Goal: Information Seeking & Learning: Learn about a topic

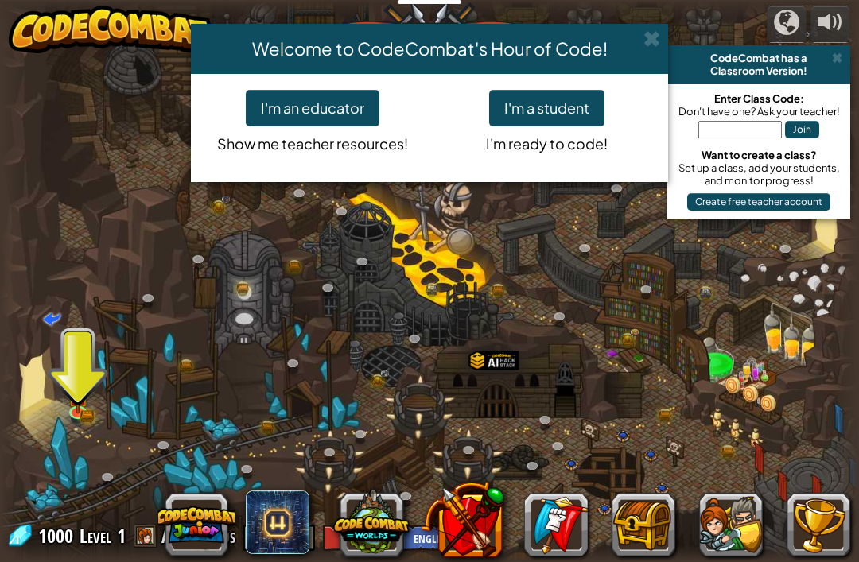
click at [72, 405] on div "Welcome to CodeCombat's Hour of Code! I'm an educator Show me teacher resources…" at bounding box center [429, 281] width 859 height 562
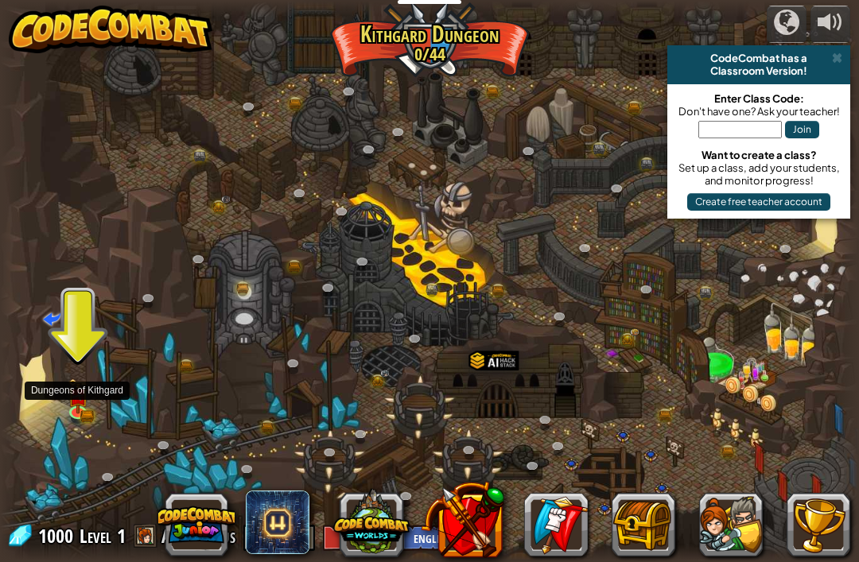
click at [84, 422] on link at bounding box center [80, 414] width 32 height 24
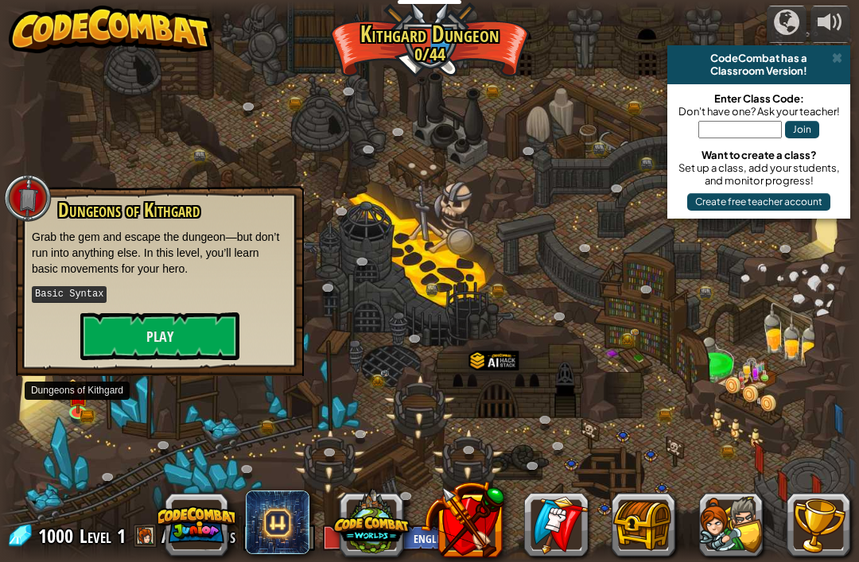
click at [181, 334] on button "Play" at bounding box center [159, 337] width 159 height 48
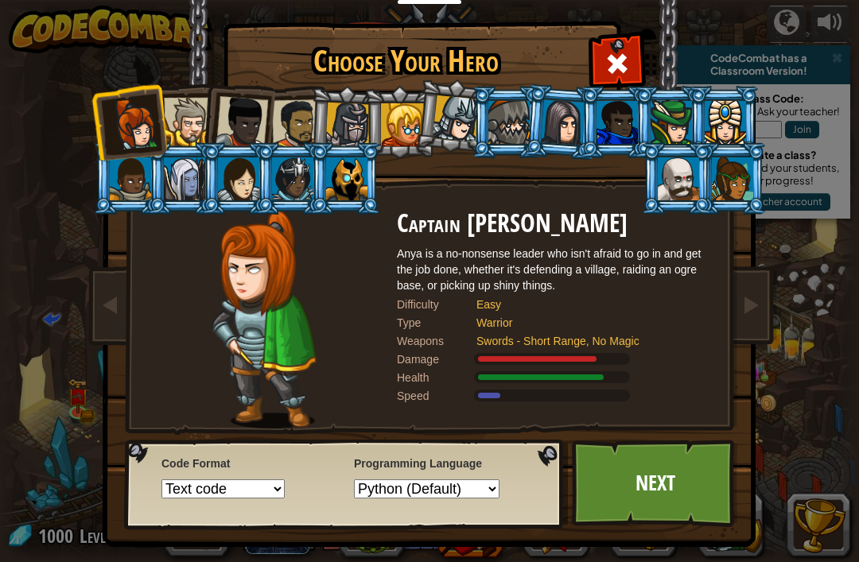
click at [656, 491] on link "Next" at bounding box center [655, 483] width 166 height 87
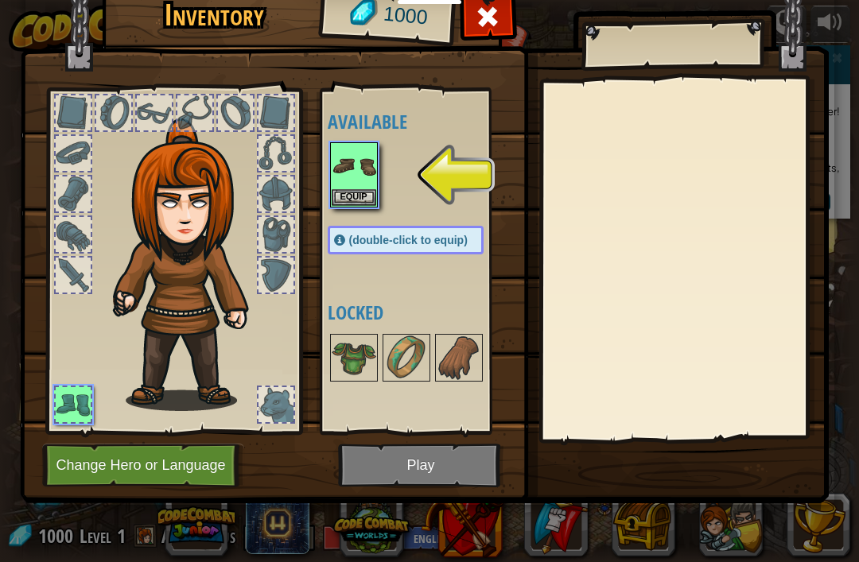
click at [356, 195] on button "Equip" at bounding box center [354, 197] width 45 height 17
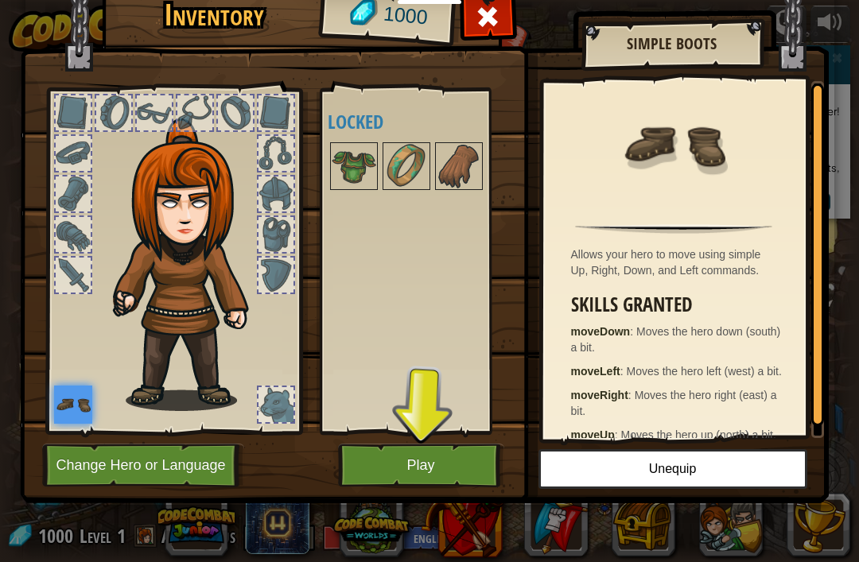
click at [707, 461] on button "Unequip" at bounding box center [672, 469] width 269 height 40
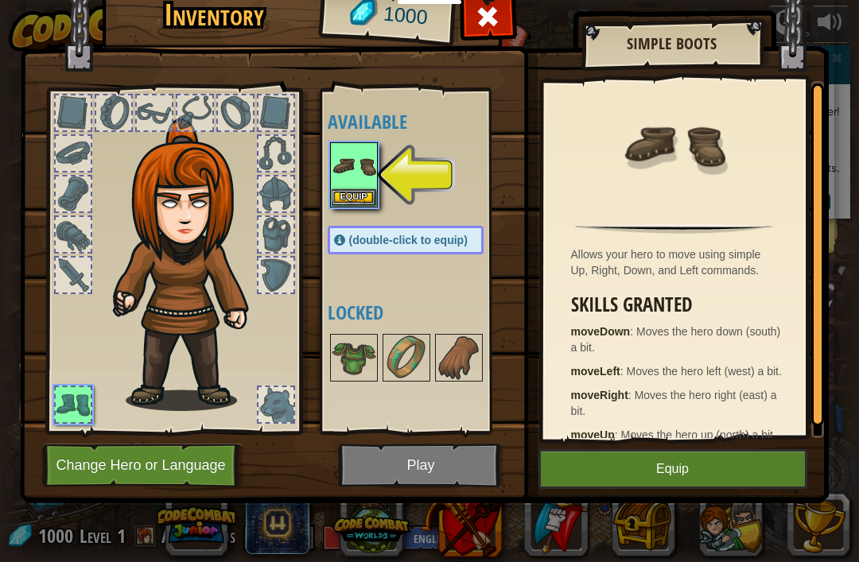
click at [721, 464] on button "Equip" at bounding box center [672, 469] width 269 height 40
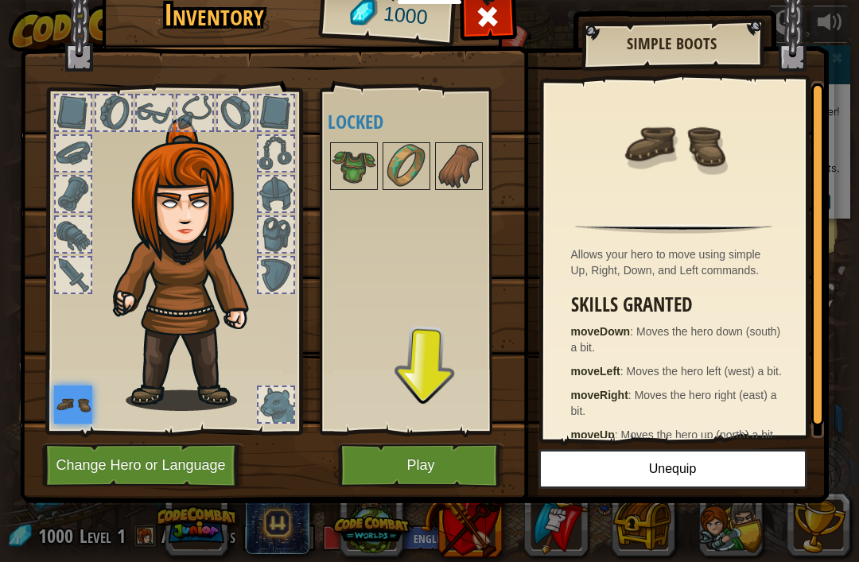
click at [410, 167] on img at bounding box center [406, 166] width 45 height 45
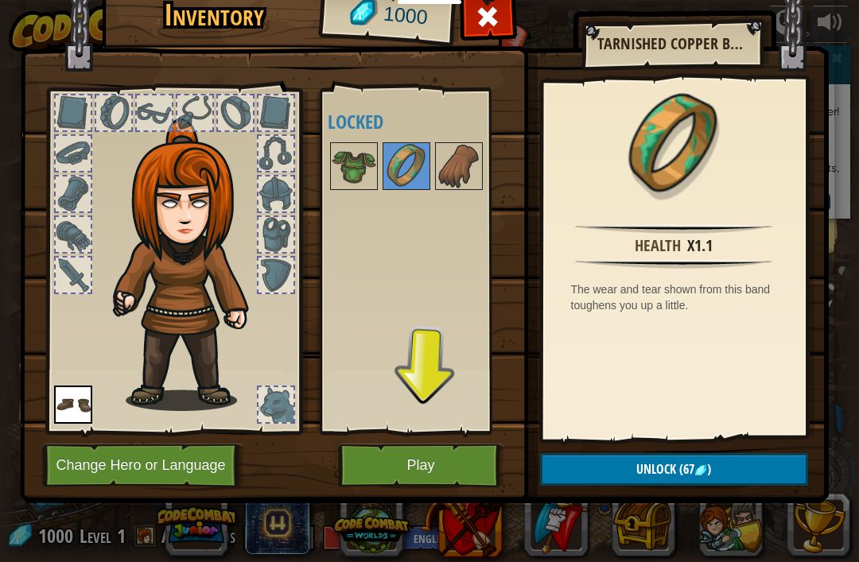
click at [405, 157] on img at bounding box center [406, 166] width 45 height 45
click at [795, 468] on button "Unlock (67 )" at bounding box center [674, 469] width 268 height 33
click at [740, 466] on button "Confirm" at bounding box center [674, 469] width 268 height 33
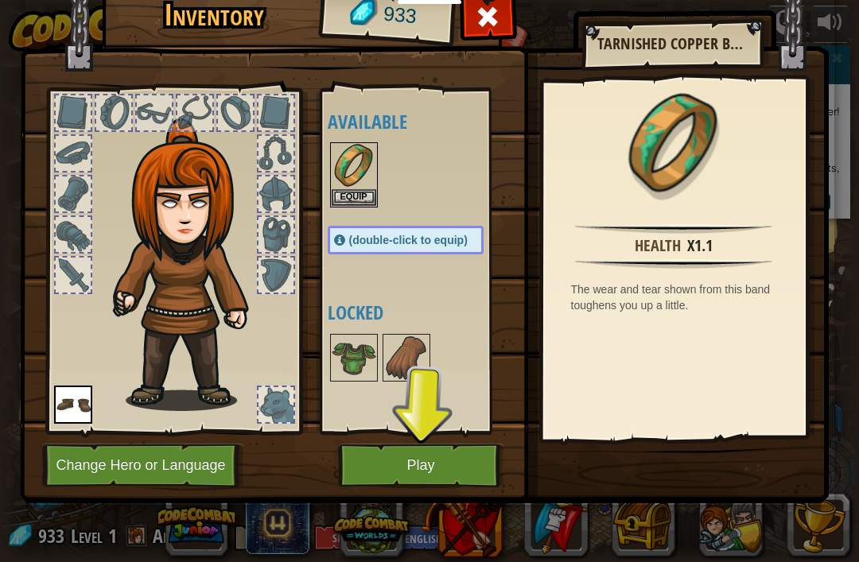
click at [344, 192] on button "Equip" at bounding box center [354, 197] width 45 height 17
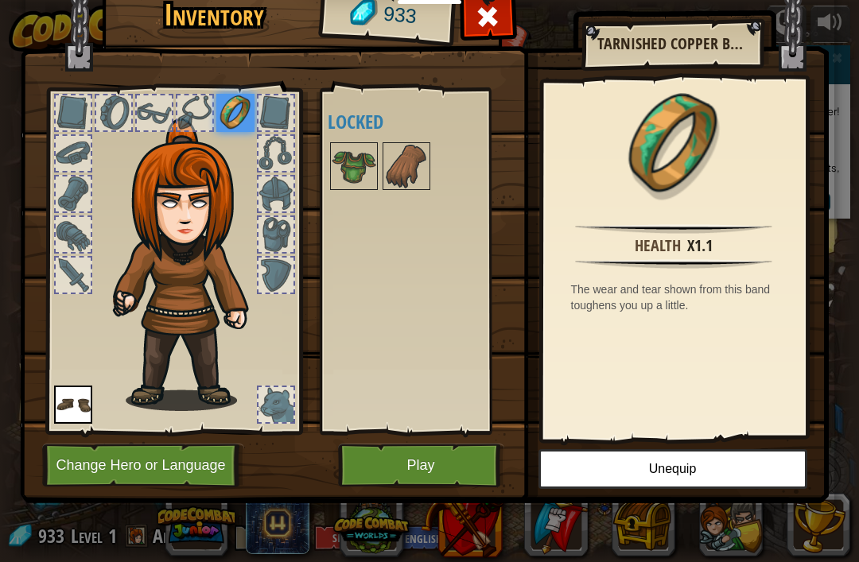
click at [416, 174] on img at bounding box center [406, 166] width 45 height 45
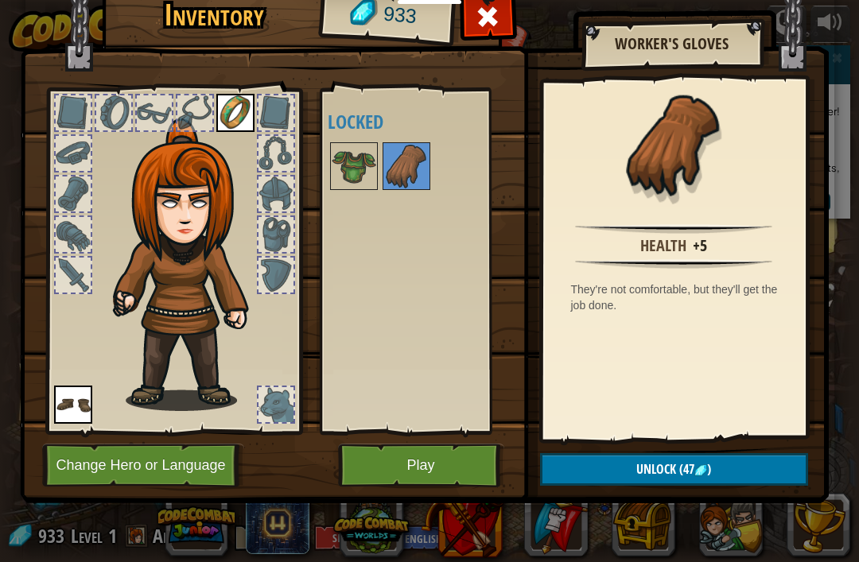
click at [719, 465] on button "Unlock (47 )" at bounding box center [674, 469] width 268 height 33
click at [717, 464] on button "Confirm" at bounding box center [674, 469] width 268 height 33
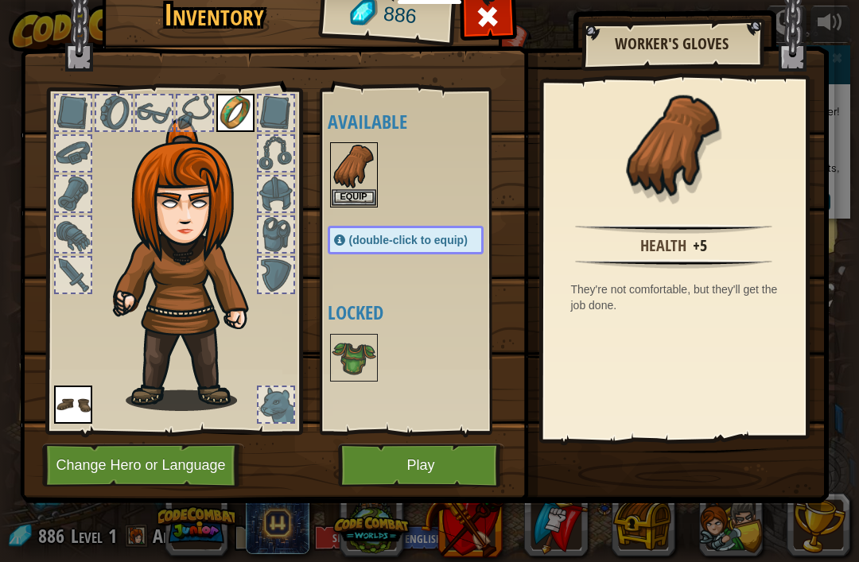
click at [342, 363] on img at bounding box center [354, 358] width 45 height 45
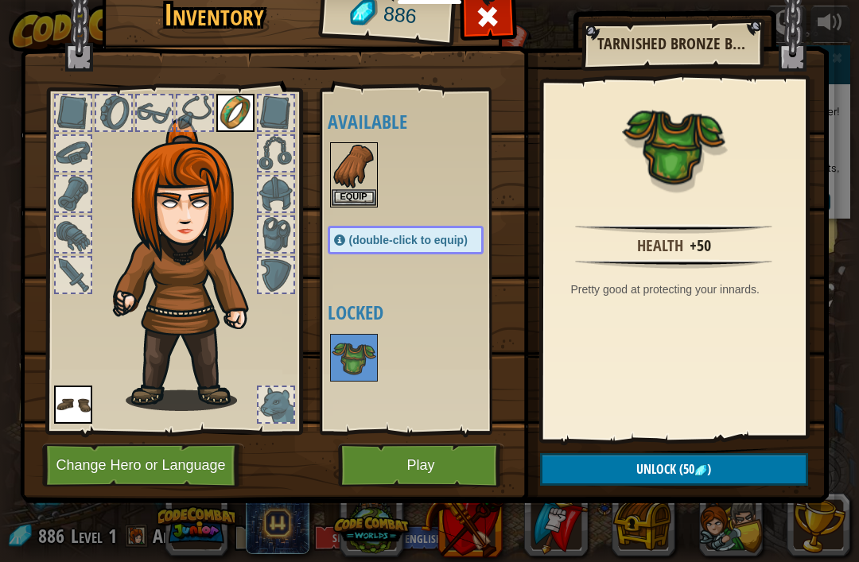
click at [738, 479] on button "Unlock (50 )" at bounding box center [674, 469] width 268 height 33
click at [742, 471] on button "Confirm" at bounding box center [674, 469] width 268 height 33
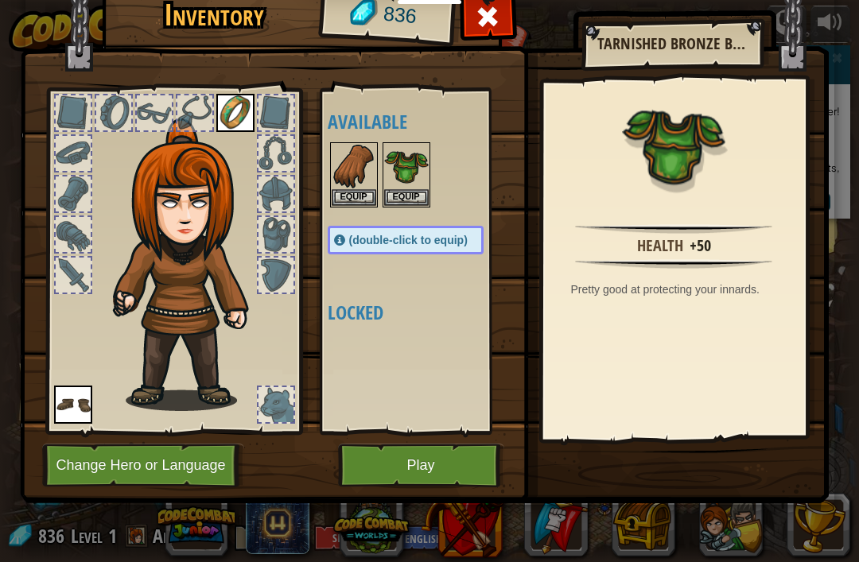
click at [413, 159] on img at bounding box center [406, 166] width 45 height 45
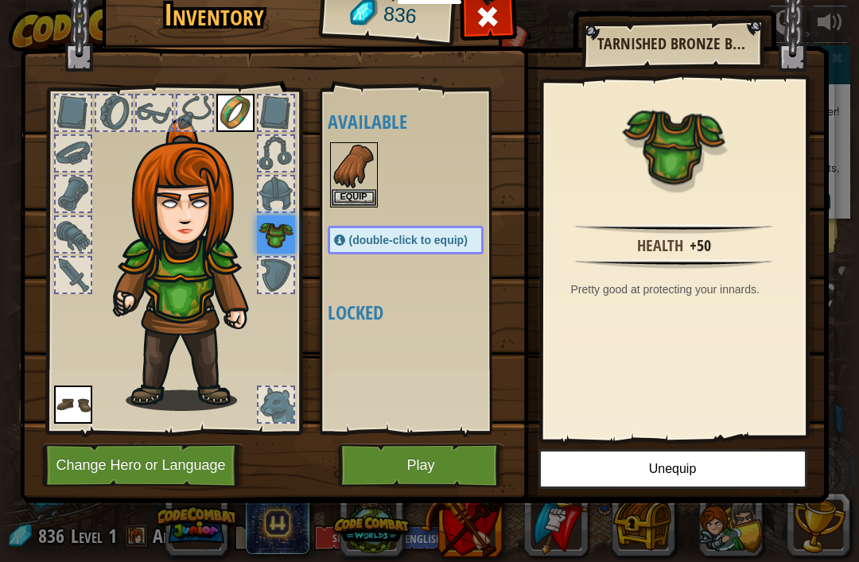
click at [283, 237] on img at bounding box center [276, 235] width 38 height 38
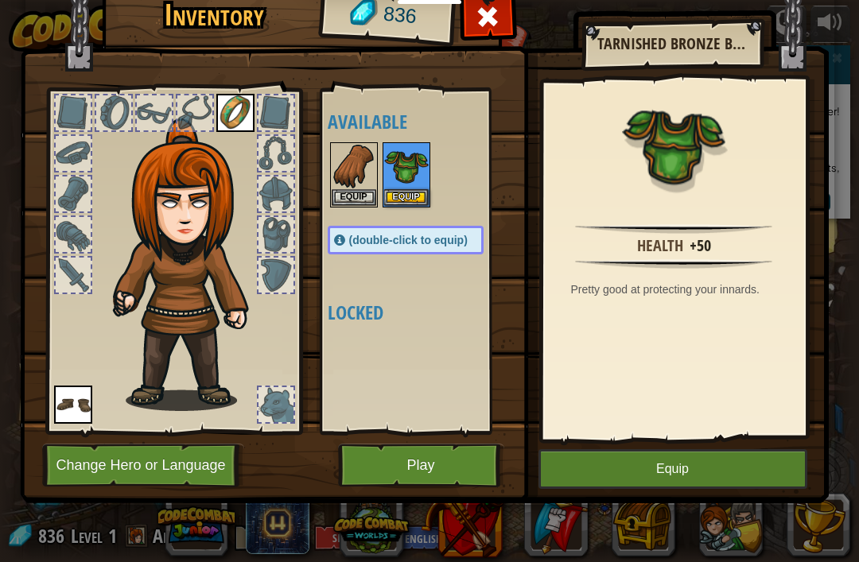
click at [404, 185] on img at bounding box center [406, 166] width 45 height 45
click at [418, 196] on button "Equip" at bounding box center [406, 197] width 45 height 17
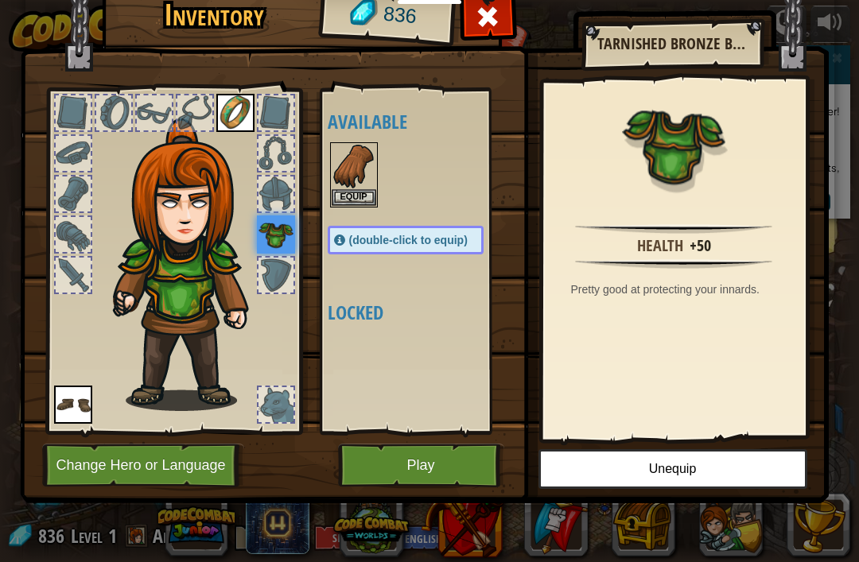
click at [367, 199] on button "Equip" at bounding box center [354, 197] width 45 height 17
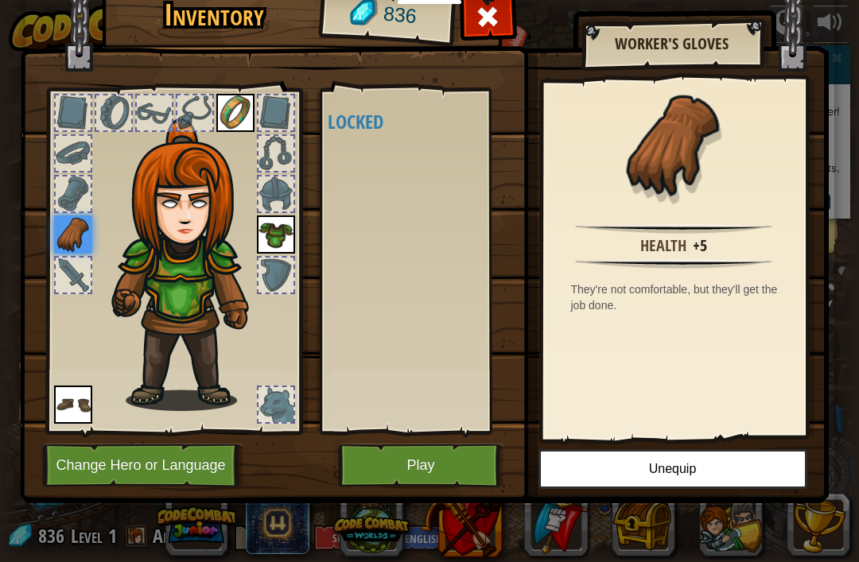
click at [269, 404] on div at bounding box center [275, 404] width 35 height 35
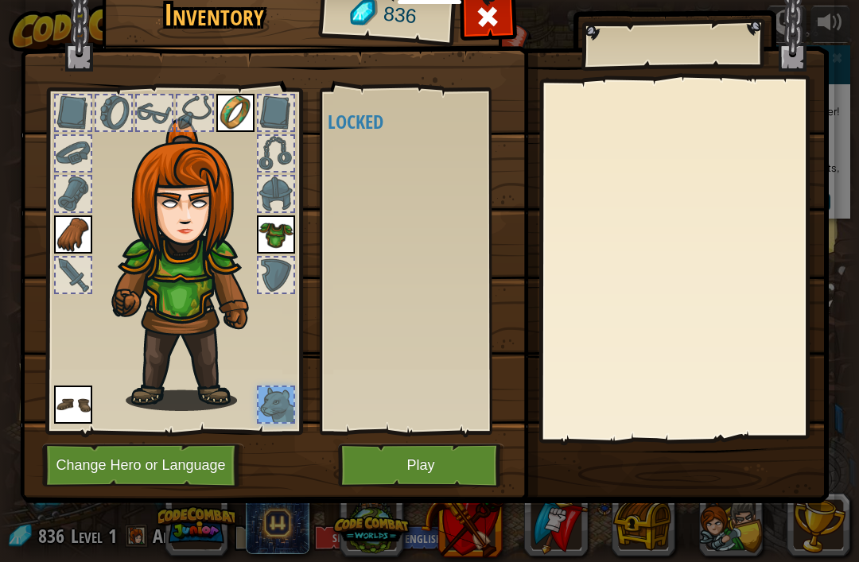
click at [720, 458] on img at bounding box center [424, 214] width 809 height 577
click at [662, 455] on img at bounding box center [424, 214] width 809 height 577
click at [269, 402] on div at bounding box center [275, 404] width 35 height 35
click at [277, 408] on div at bounding box center [275, 404] width 35 height 35
click at [51, 404] on div at bounding box center [173, 257] width 262 height 358
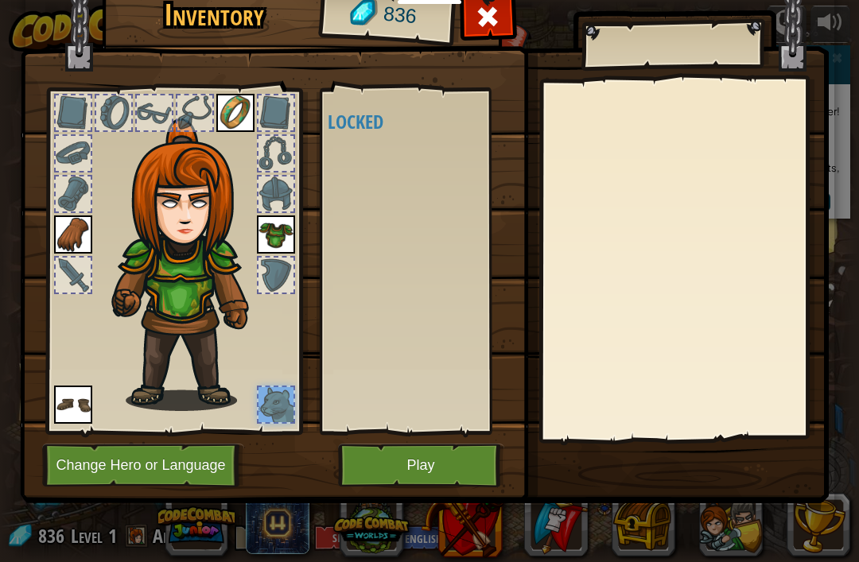
click at [70, 409] on img at bounding box center [73, 405] width 38 height 38
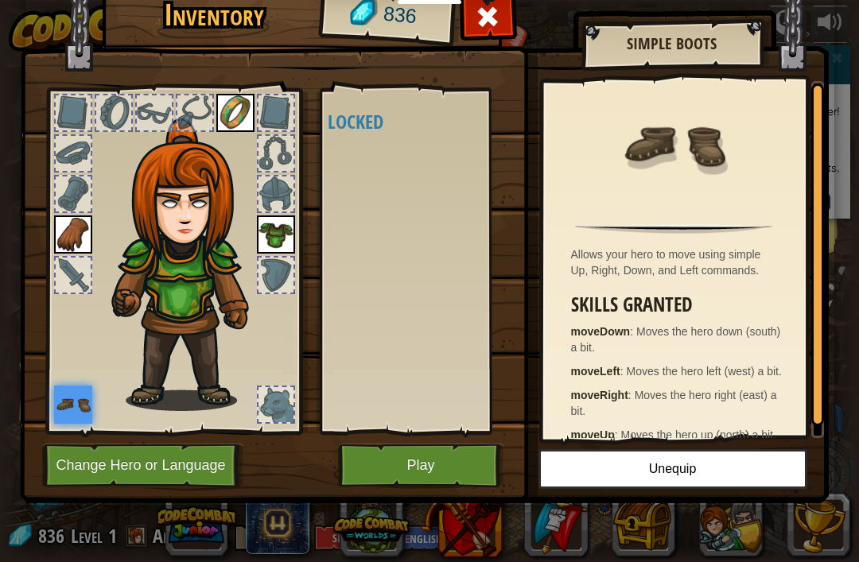
click at [79, 275] on div at bounding box center [73, 275] width 35 height 35
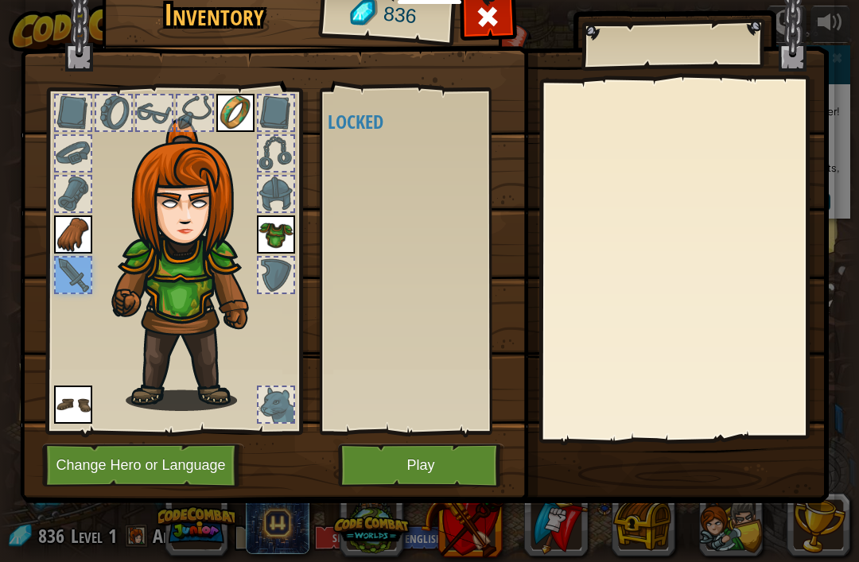
click at [206, 475] on button "Change Hero or Language" at bounding box center [143, 466] width 202 height 44
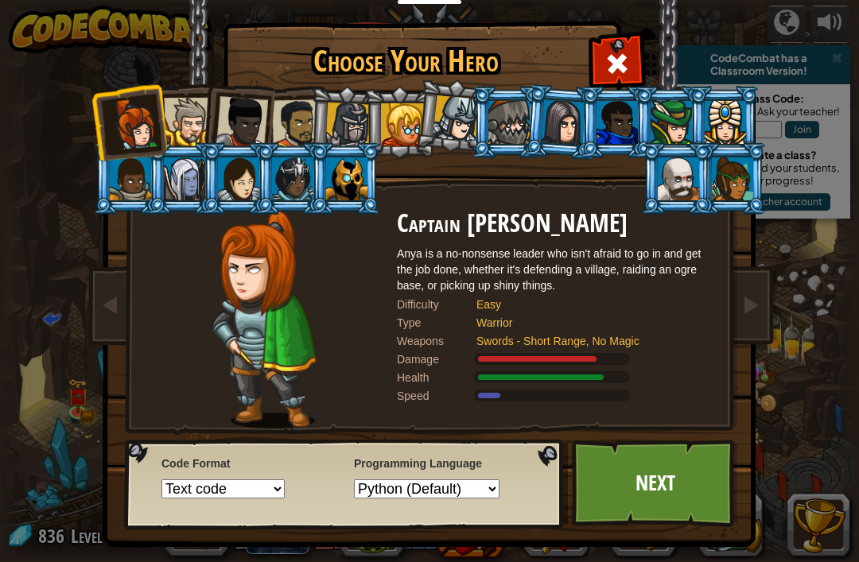
click at [637, 493] on link "Next" at bounding box center [655, 483] width 166 height 87
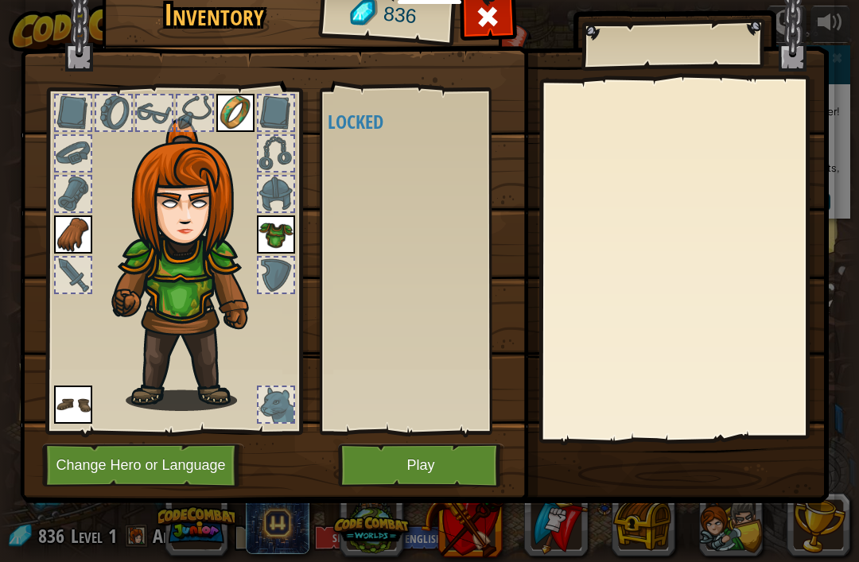
click at [475, 460] on button "Play" at bounding box center [421, 466] width 166 height 44
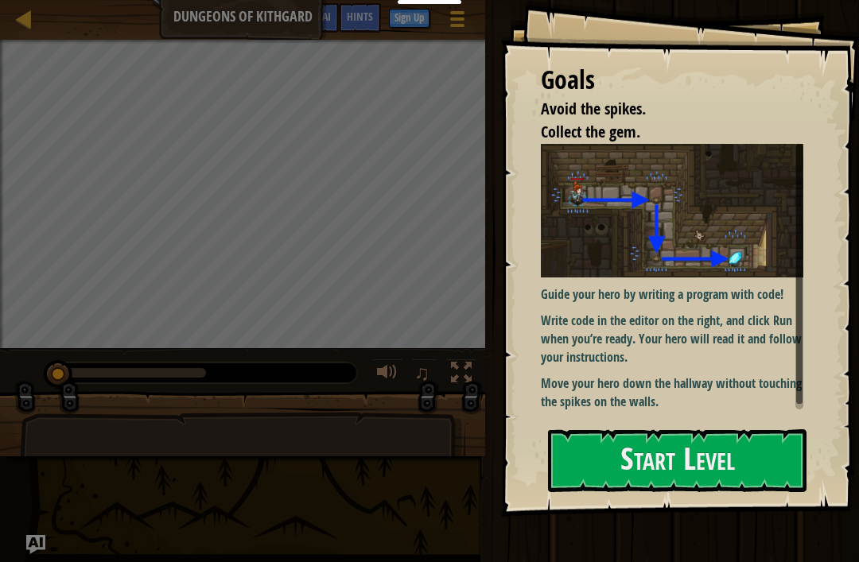
click at [725, 429] on button "Start Level" at bounding box center [677, 460] width 258 height 63
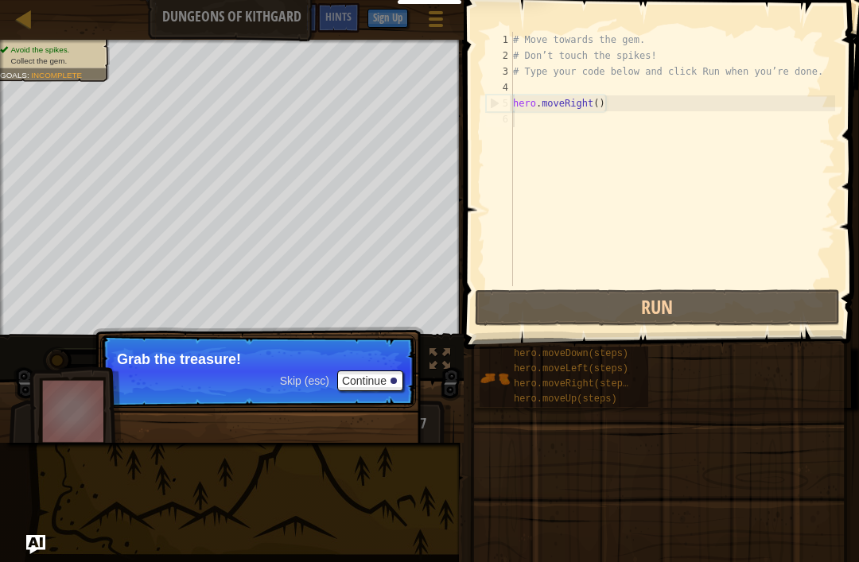
click at [383, 387] on button "Continue" at bounding box center [370, 381] width 66 height 21
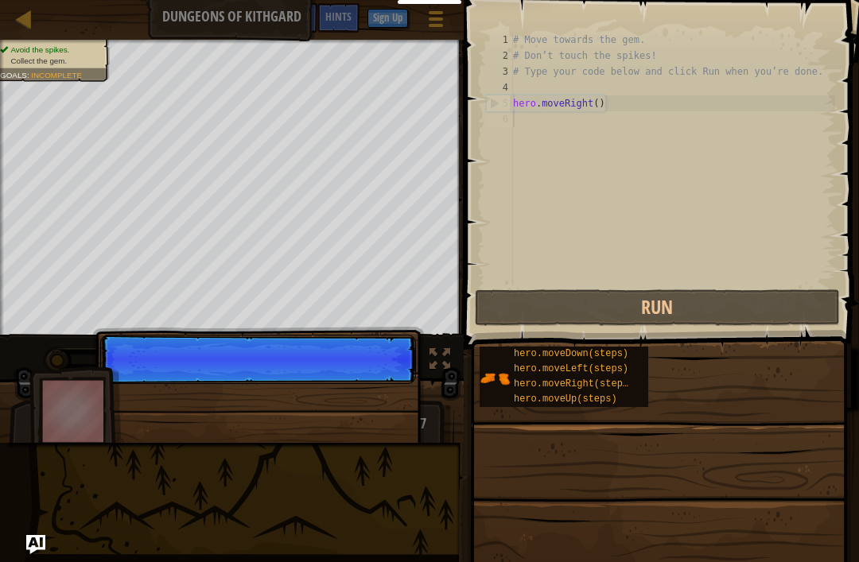
scroll to position [8, 0]
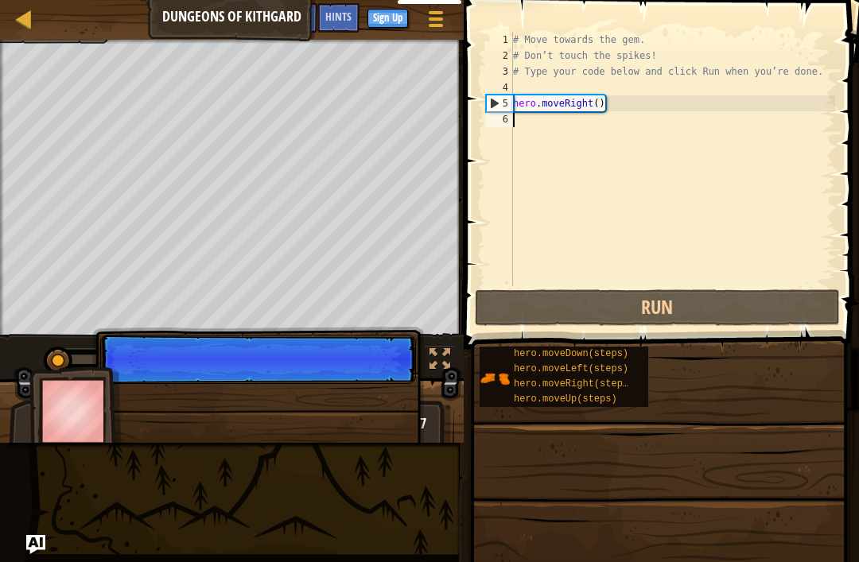
click at [655, 307] on button "Run" at bounding box center [657, 307] width 365 height 37
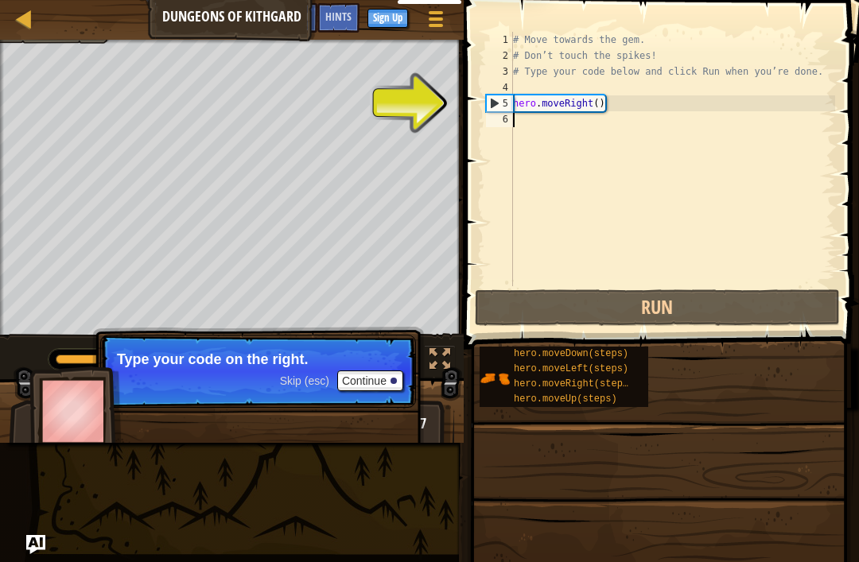
click at [670, 309] on button "Run" at bounding box center [657, 307] width 365 height 37
click at [673, 312] on button "Run" at bounding box center [657, 307] width 365 height 37
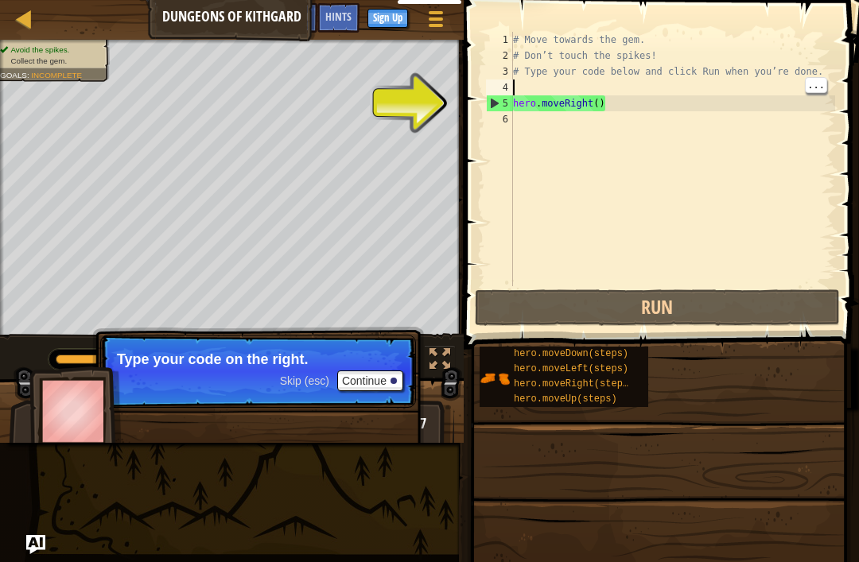
type textarea "hero.moveRight()"
click at [574, 104] on div "# Move towards the gem. # Don’t touch the spikes! # Type your code below and cl…" at bounding box center [672, 175] width 325 height 286
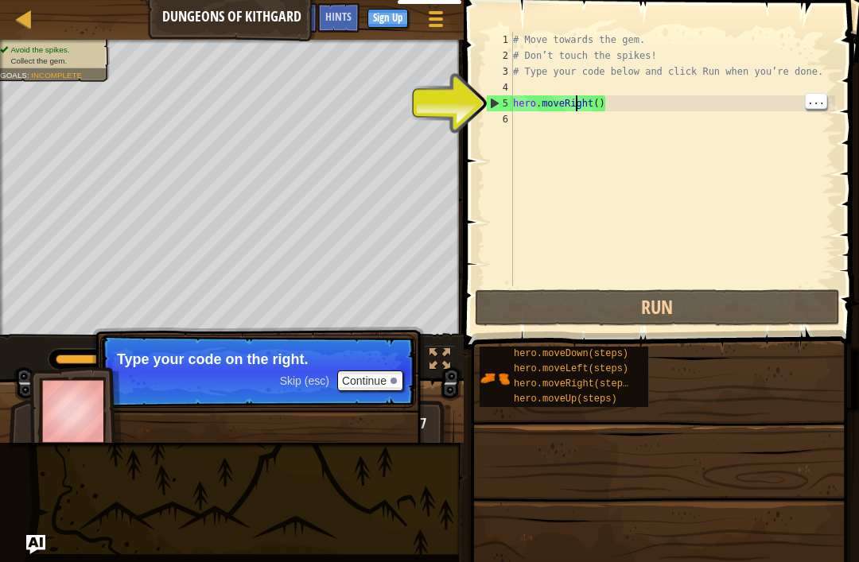
click at [573, 98] on div "# Move towards the gem. # Don’t touch the spikes! # Type your code below and cl…" at bounding box center [672, 175] width 325 height 286
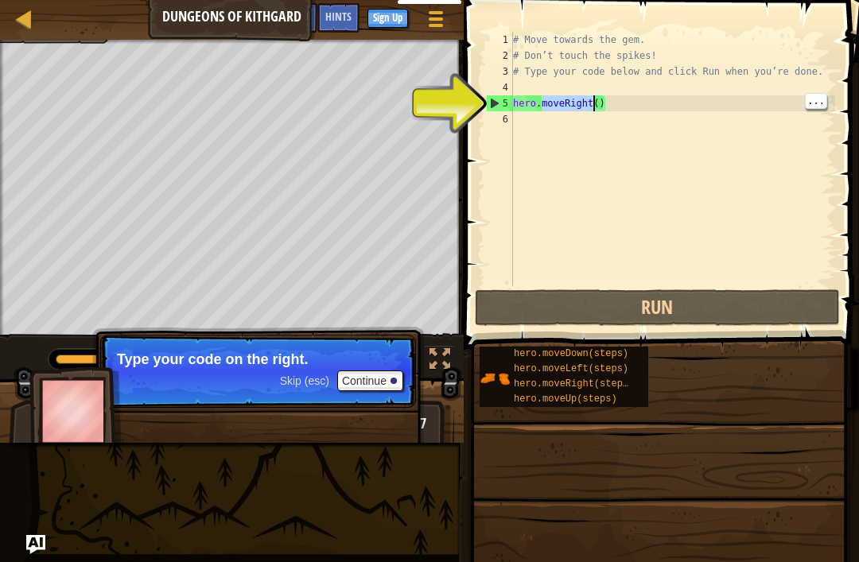
click at [60, 41] on span "Incomplete" at bounding box center [56, 37] width 51 height 9
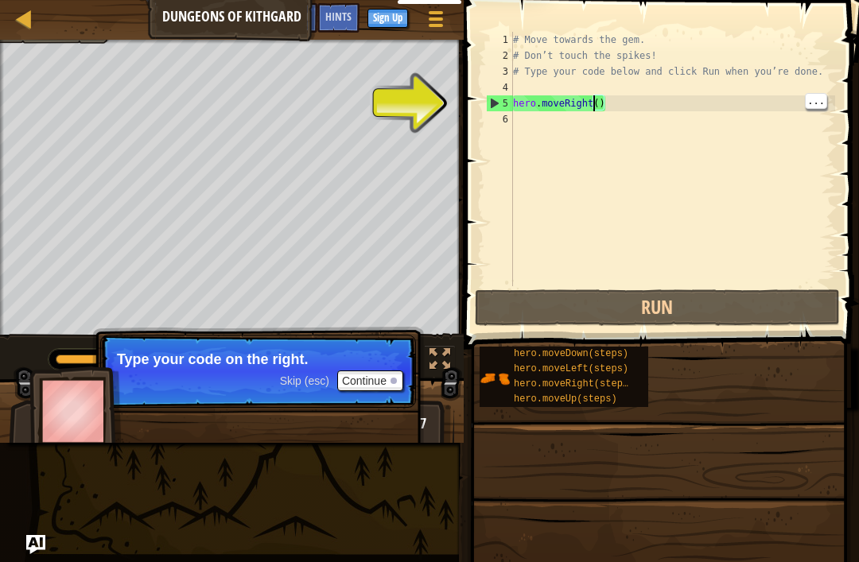
click at [604, 104] on div "# Move towards the gem. # Don’t touch the spikes! # Type your code below and cl…" at bounding box center [672, 175] width 325 height 286
click at [709, 104] on div "# Move towards the gem. # Don’t touch the spikes! # Type your code below and cl…" at bounding box center [672, 175] width 325 height 286
click at [453, 10] on button "Game Menu" at bounding box center [436, 21] width 40 height 37
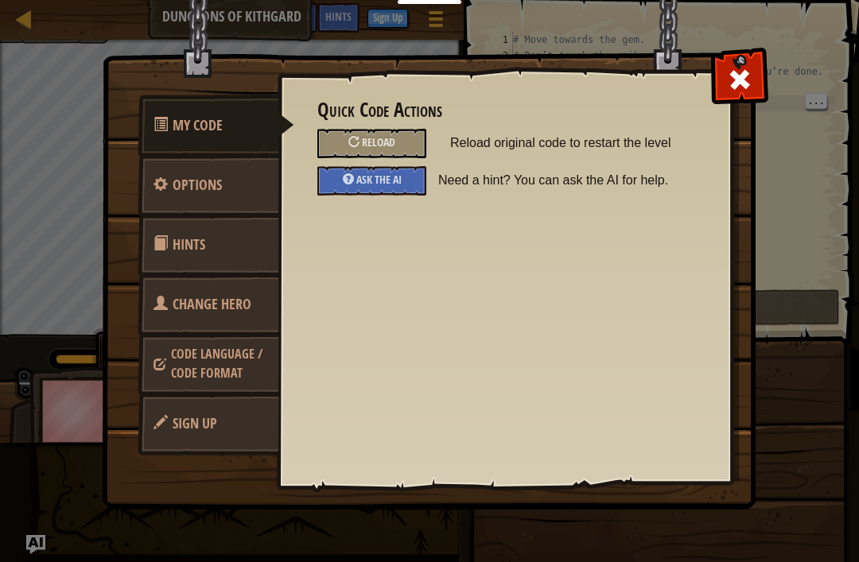
click at [238, 127] on link "My Code" at bounding box center [216, 126] width 157 height 62
click at [161, 546] on div "My Code Options Hints Change Hero Code Language / Code Format Sign Up Quick Cod…" at bounding box center [429, 281] width 859 height 562
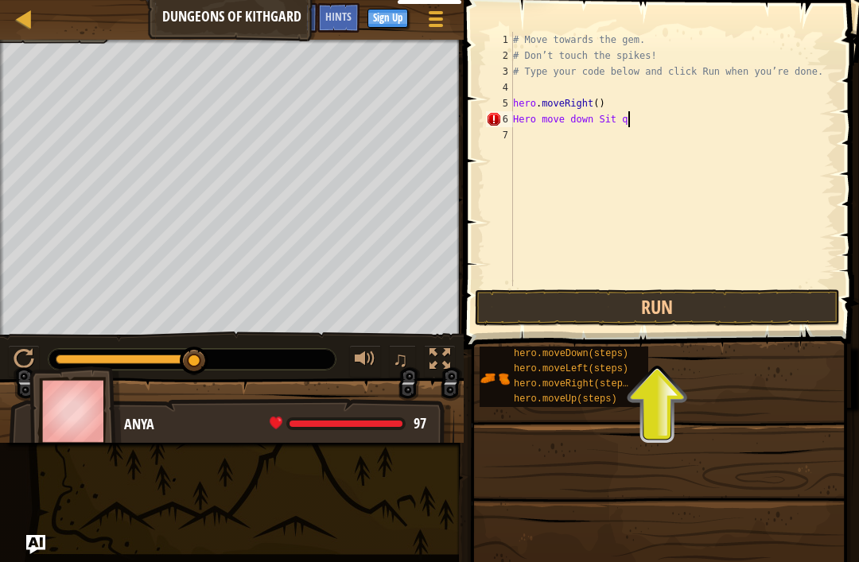
scroll to position [8, 12]
type textarea "Hero move down"
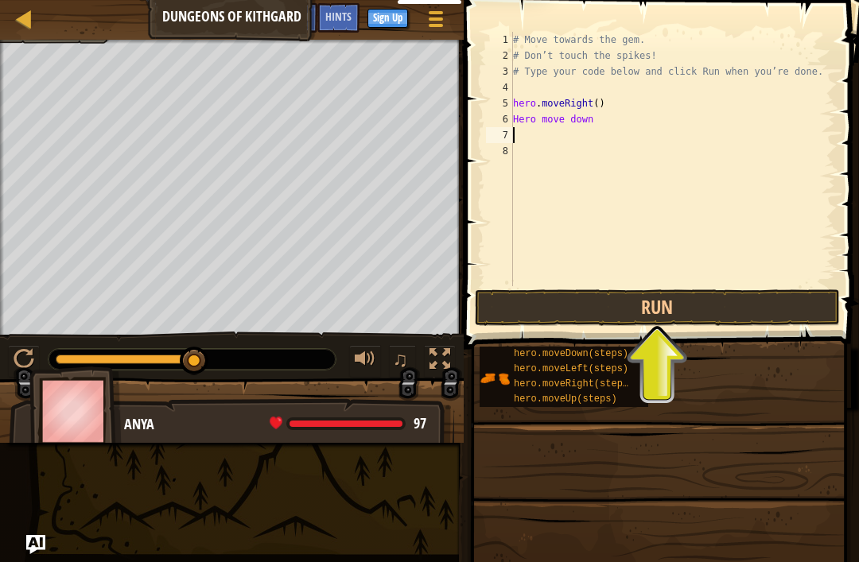
scroll to position [8, 0]
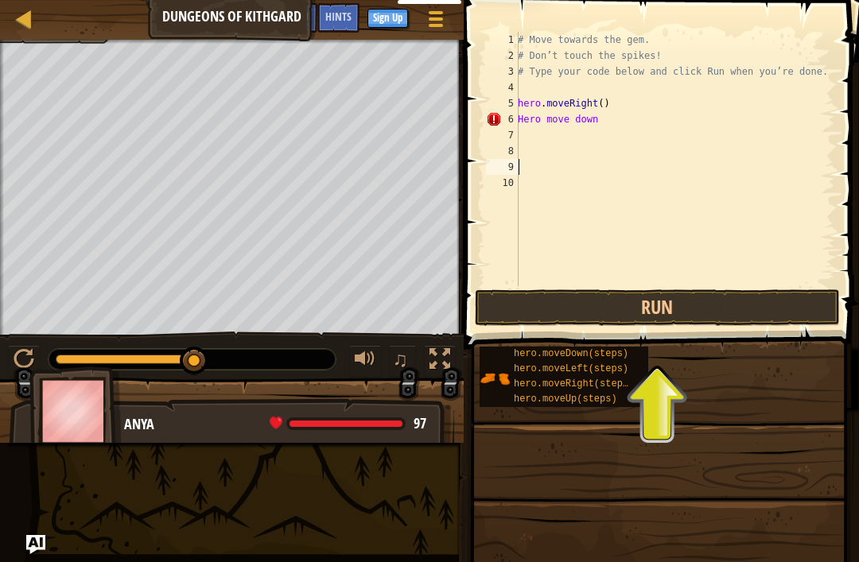
click at [398, 21] on button "Sign Up" at bounding box center [387, 18] width 41 height 19
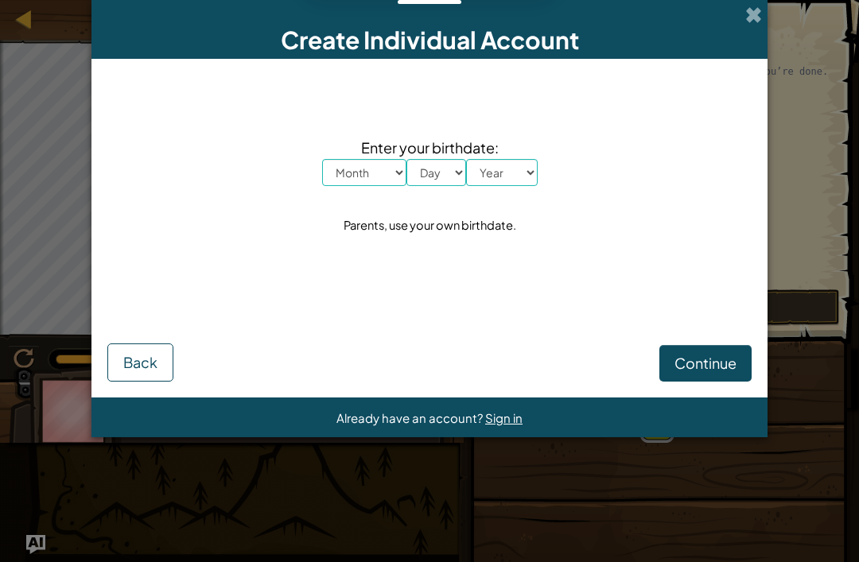
click at [764, 4] on div "Create Individual Account" at bounding box center [429, 29] width 676 height 59
click at [760, 25] on div "Create Individual Account" at bounding box center [429, 29] width 676 height 59
click at [747, 17] on span at bounding box center [753, 14] width 17 height 17
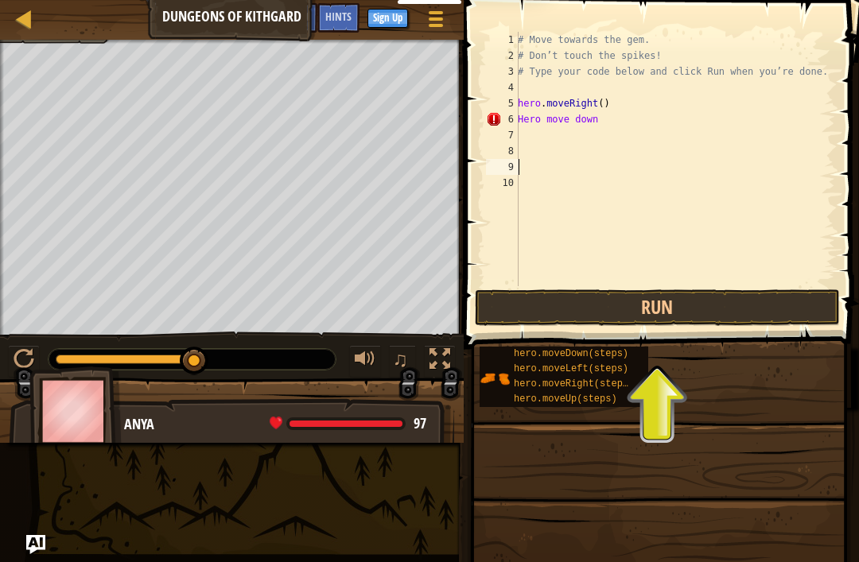
click at [674, 304] on button "Run" at bounding box center [657, 307] width 365 height 37
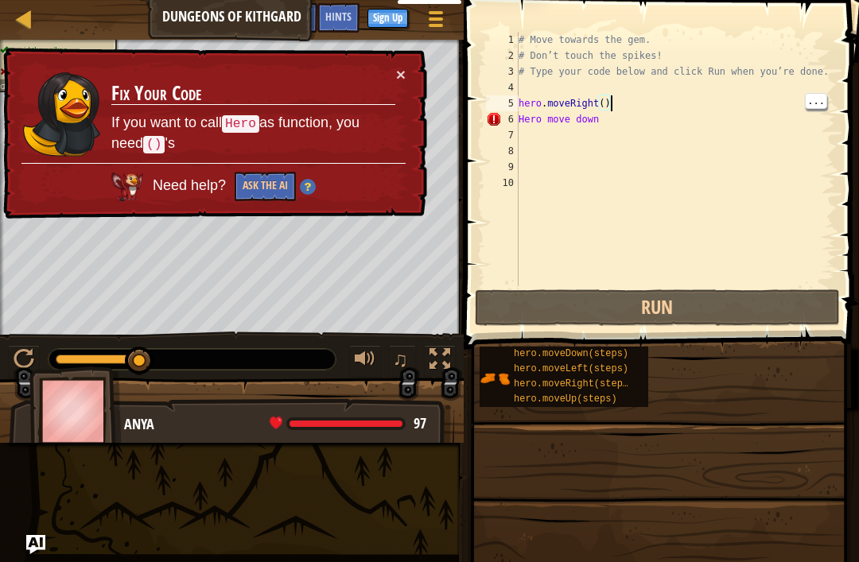
type textarea "Hero move down"
click at [810, 108] on span "..." at bounding box center [816, 101] width 21 height 14
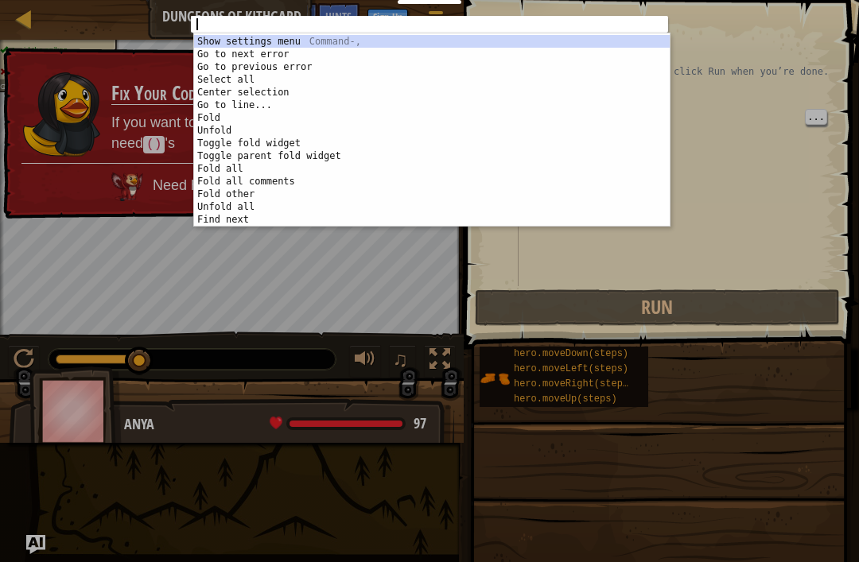
click at [745, 129] on div "ההההההההההההההההההההההההההההההההההההההההההההההההההההההההההההההההההההההההההההההה…" at bounding box center [429, 281] width 859 height 562
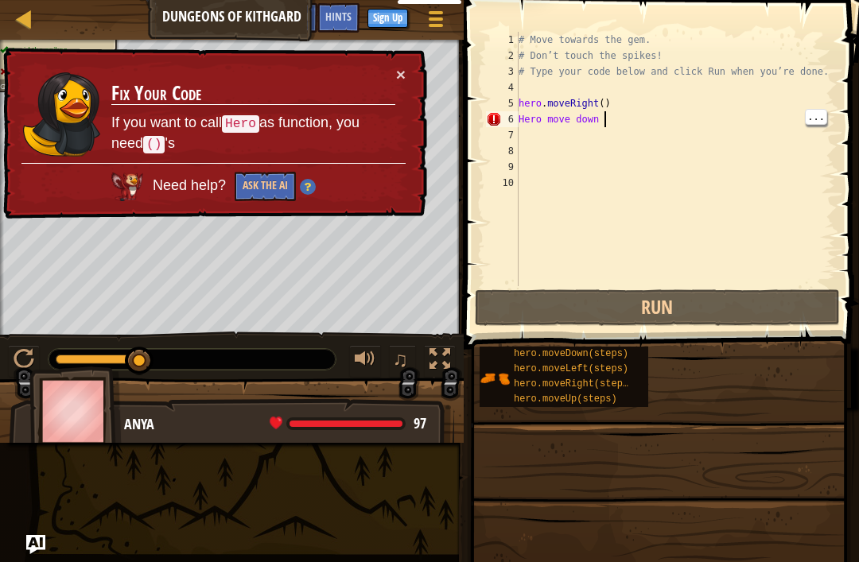
click at [326, 185] on div "Need help? Ask the AI" at bounding box center [213, 182] width 384 height 38
click at [283, 181] on button "Ask the AI" at bounding box center [265, 186] width 61 height 29
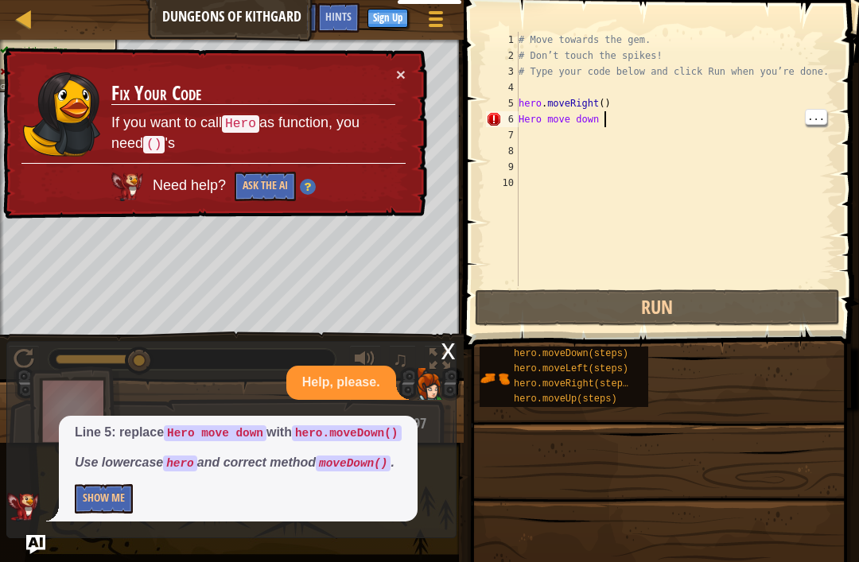
click at [290, 182] on button "Ask the AI" at bounding box center [265, 186] width 61 height 29
